Goal: Complete application form

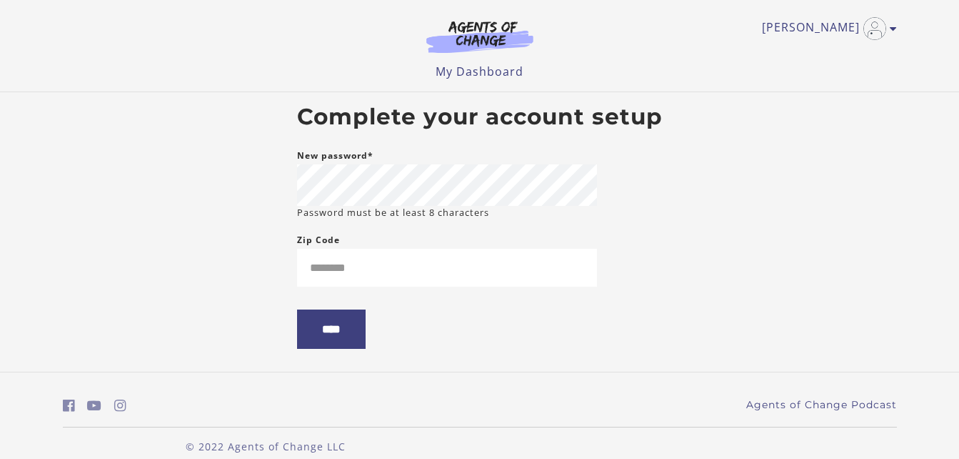
click at [266, 218] on body "Skip to main content [PERSON_NAME] My Account Support Sign Out Toggle menu Menu…" at bounding box center [479, 229] width 959 height 459
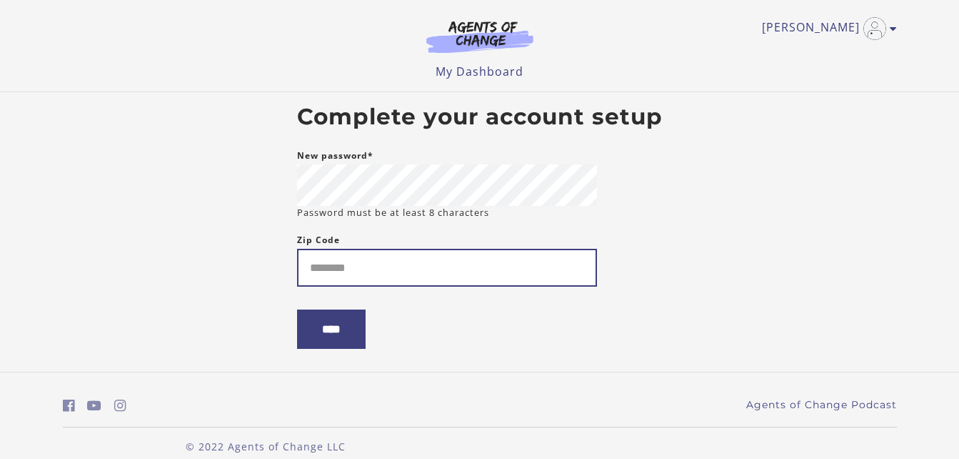
click at [331, 271] on input "Zip Code" at bounding box center [447, 268] width 300 height 38
type input "*****"
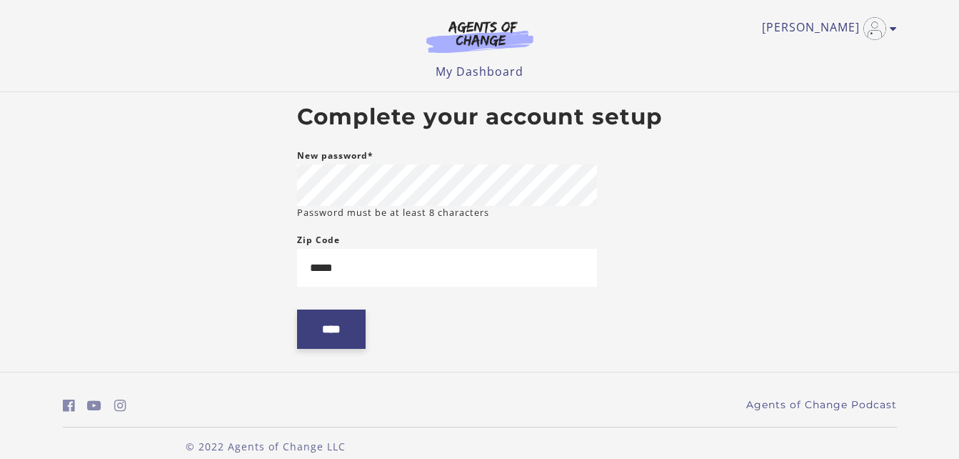
click at [336, 345] on input "****" at bounding box center [331, 328] width 69 height 39
